Goal: Information Seeking & Learning: Learn about a topic

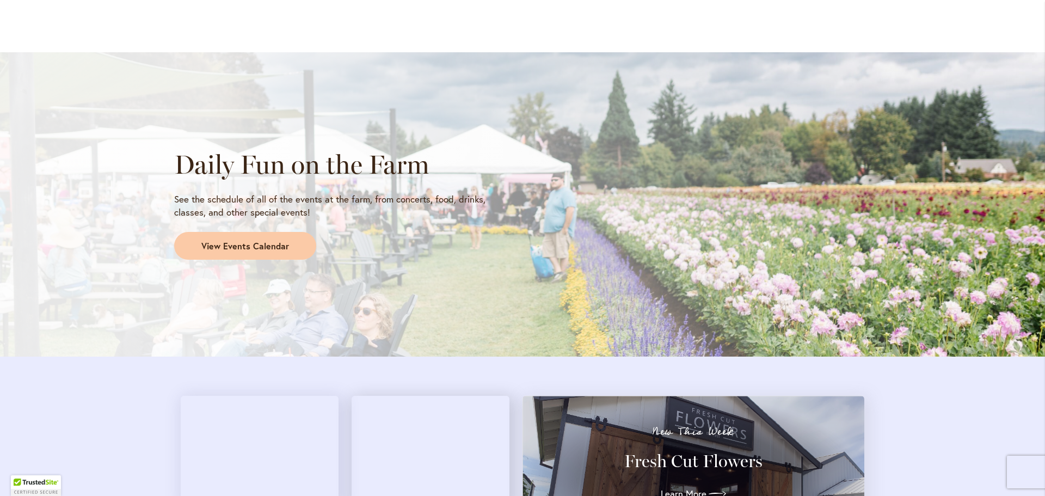
scroll to position [855, 0]
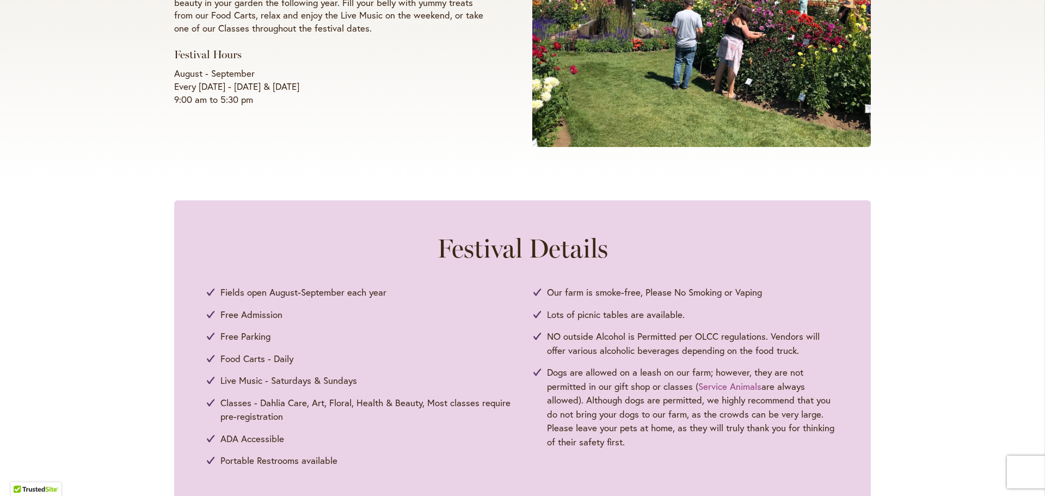
scroll to position [0, 0]
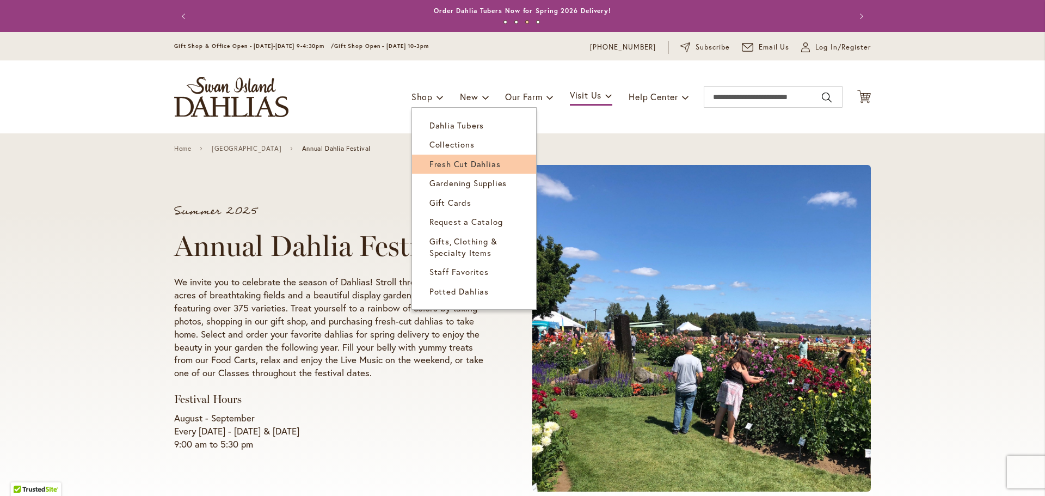
click at [429, 163] on span "Fresh Cut Dahlias" at bounding box center [464, 163] width 71 height 11
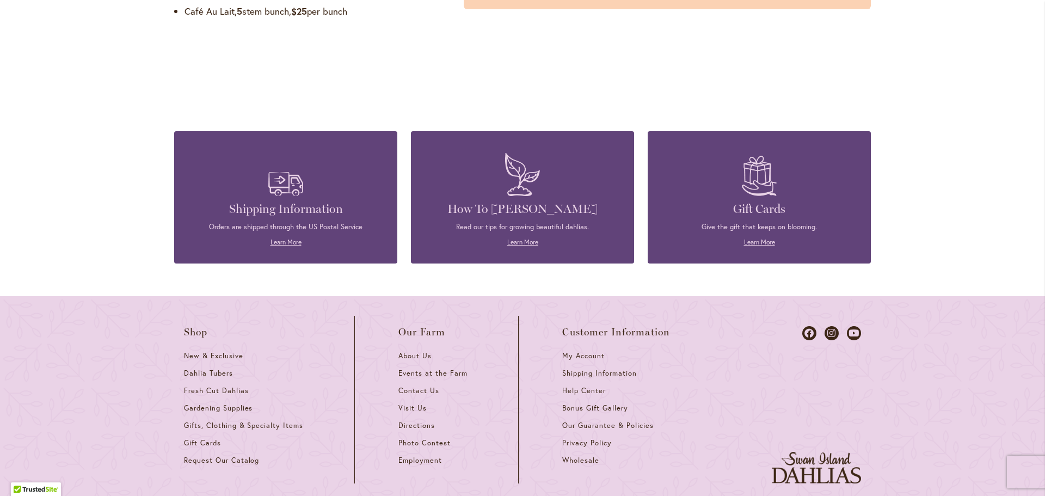
scroll to position [1158, 0]
click at [520, 243] on link "Learn More" at bounding box center [522, 241] width 31 height 8
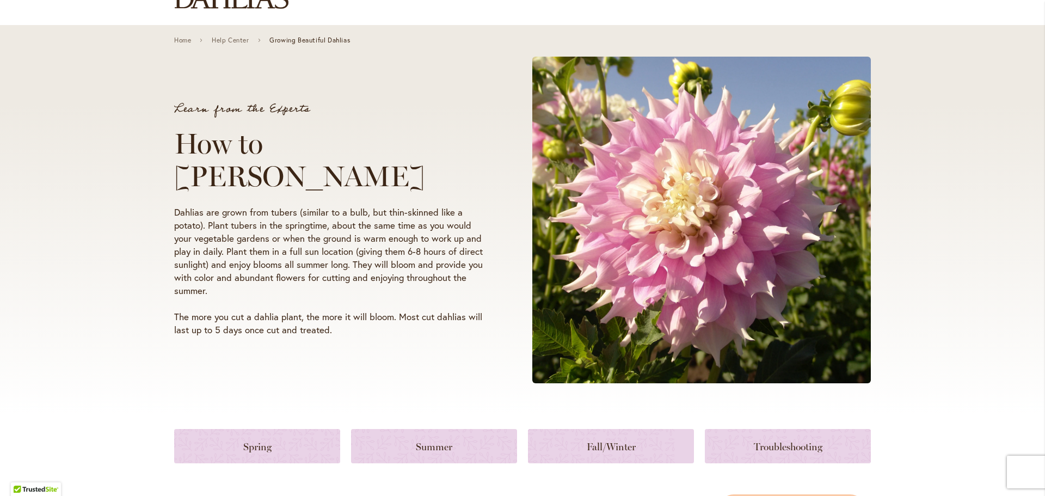
scroll to position [109, 0]
